Goal: Information Seeking & Learning: Learn about a topic

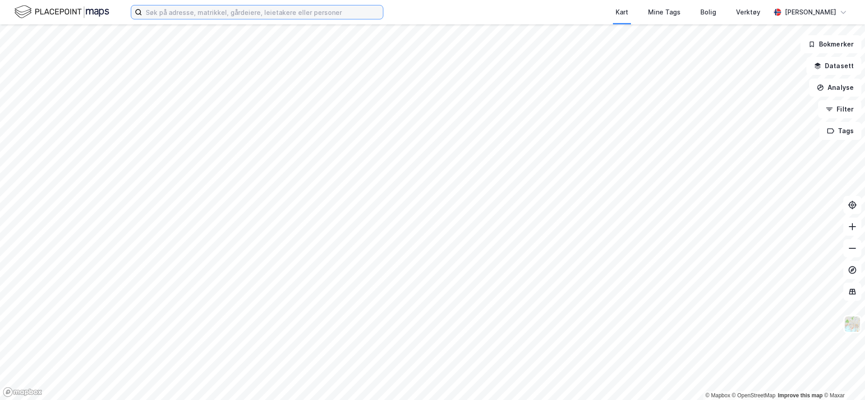
click at [170, 4] on div "Kart Mine Tags Bolig Verktøy [PERSON_NAME]" at bounding box center [432, 12] width 865 height 24
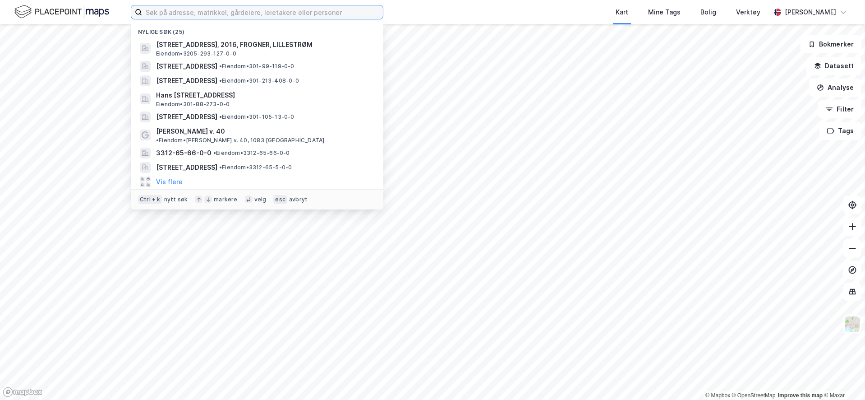
click at [170, 7] on input at bounding box center [262, 12] width 241 height 14
type input "v"
click at [215, 13] on input at bounding box center [262, 12] width 241 height 14
paste input "[STREET_ADDRESS]"
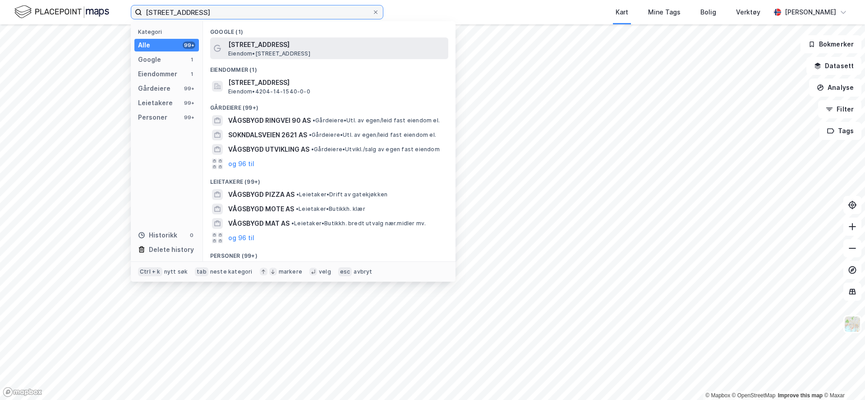
type input "[STREET_ADDRESS]"
click at [322, 47] on span "[STREET_ADDRESS]" at bounding box center [336, 44] width 216 height 11
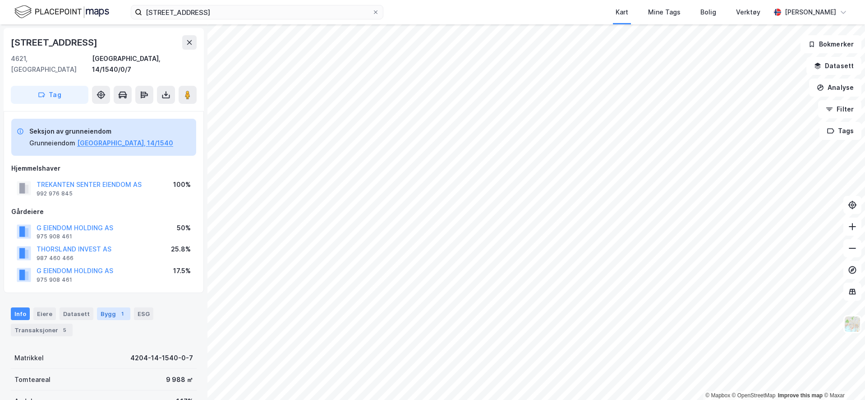
click at [97, 308] on div "Bygg 1" at bounding box center [113, 313] width 33 height 13
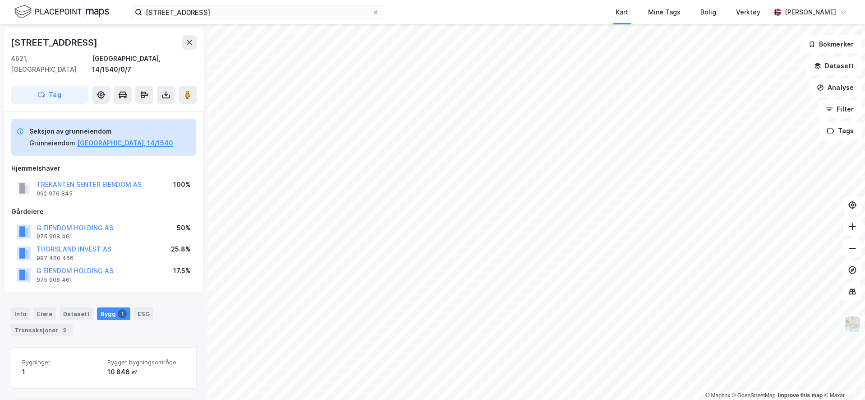
scroll to position [89, 0]
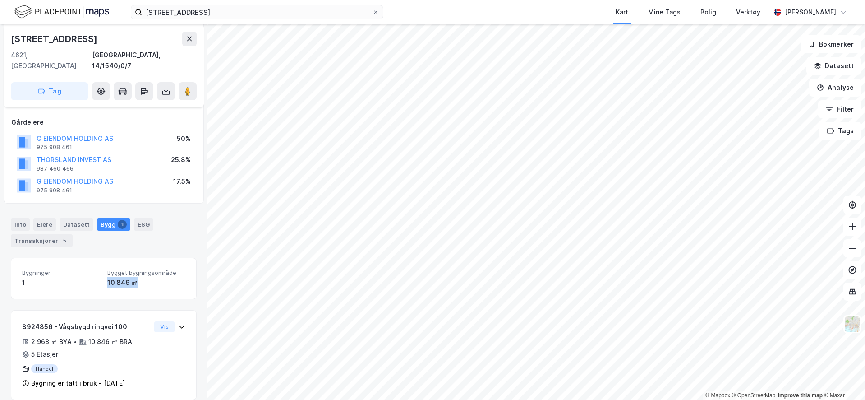
drag, startPoint x: 102, startPoint y: 275, endPoint x: 153, endPoint y: 274, distance: 51.4
click at [150, 273] on div "Bygninger 1 Bygget bygningsområde 10 846 ㎡" at bounding box center [103, 278] width 163 height 18
click at [153, 277] on div "10 846 ㎡" at bounding box center [146, 282] width 78 height 11
